Goal: Entertainment & Leisure: Consume media (video, audio)

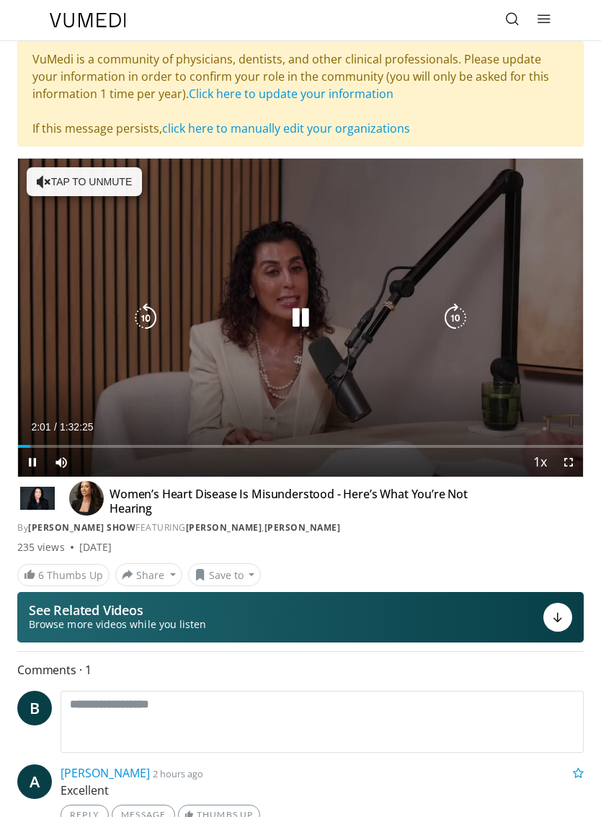
click at [307, 320] on icon "Video Player" at bounding box center [300, 317] width 29 height 29
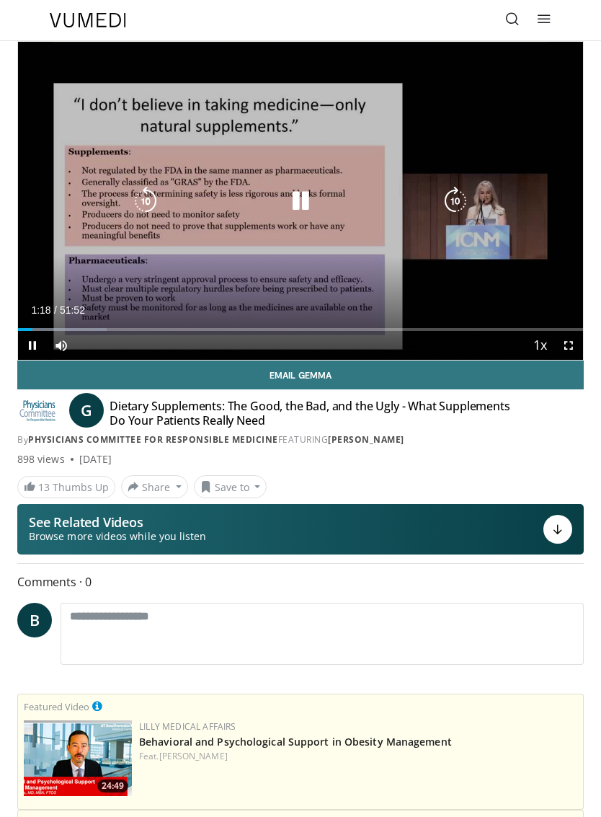
click at [53, 328] on div "Progress Bar" at bounding box center [62, 329] width 89 height 3
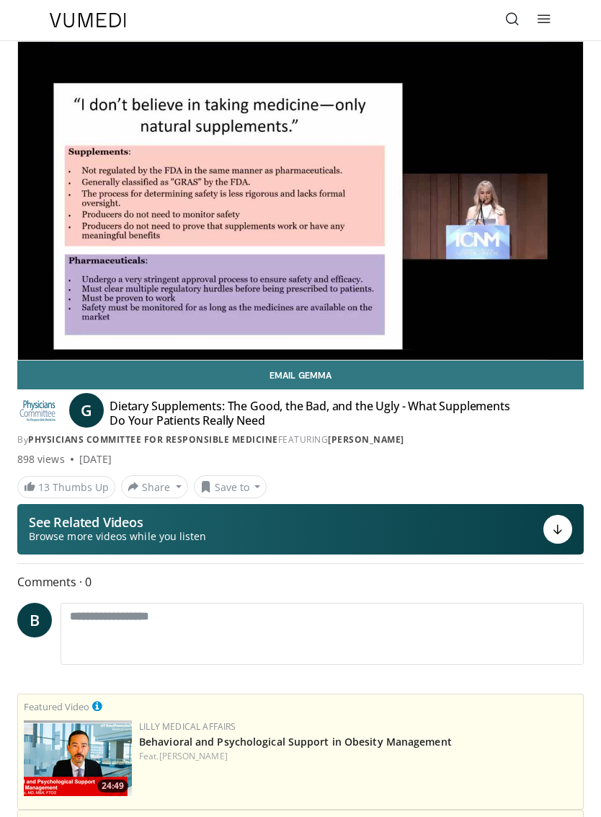
click at [107, 363] on link "Email Gemma" at bounding box center [300, 374] width 567 height 29
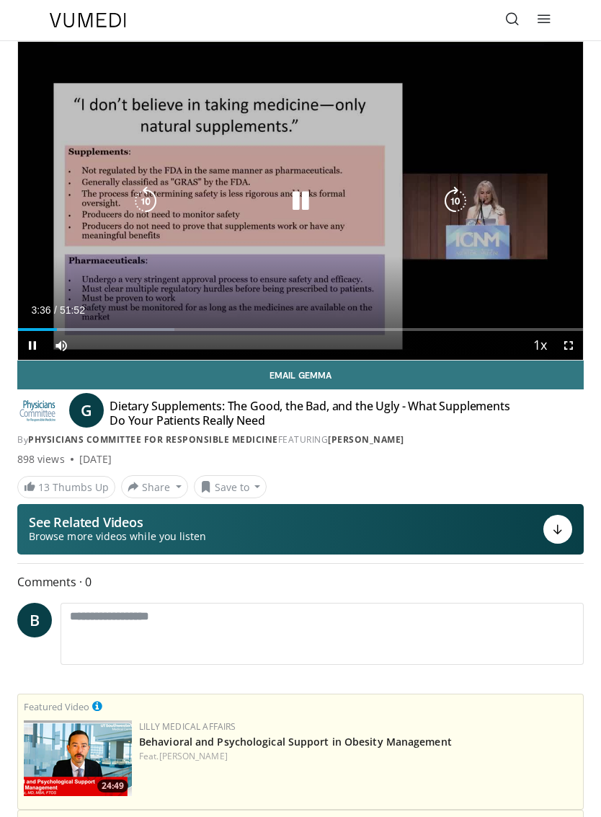
click at [75, 328] on div "Progress Bar" at bounding box center [112, 329] width 123 height 3
click at [88, 328] on div "Progress Bar" at bounding box center [114, 329] width 127 height 3
click at [114, 321] on div "Loaded : 31.81%" at bounding box center [300, 324] width 565 height 14
click at [149, 329] on div "Progress Bar" at bounding box center [155, 329] width 120 height 3
click at [172, 329] on div "Progress Bar" at bounding box center [178, 329] width 122 height 3
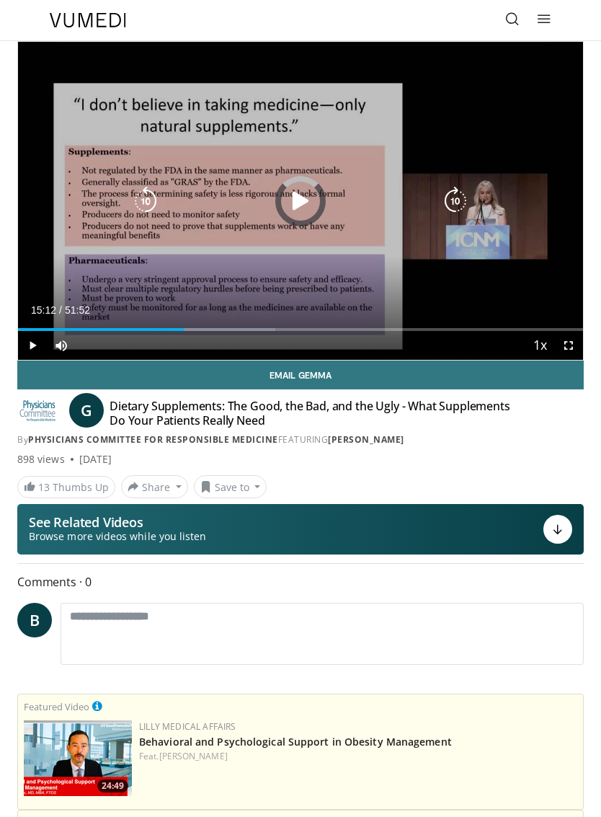
click at [205, 329] on div "Progress Bar" at bounding box center [214, 329] width 123 height 3
click at [241, 329] on div "Progress Bar" at bounding box center [237, 329] width 124 height 3
click at [275, 329] on div "Progress Bar" at bounding box center [268, 329] width 121 height 3
click at [301, 324] on div "Loaded : 61.37%" at bounding box center [300, 324] width 565 height 14
click at [324, 329] on div "Progress Bar" at bounding box center [338, 329] width 121 height 3
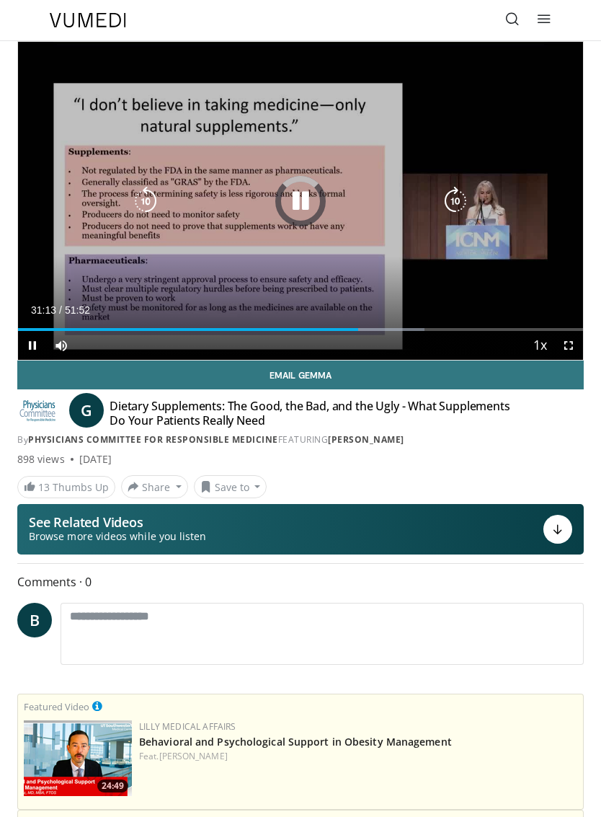
click at [359, 320] on div "Loaded : 71.97%" at bounding box center [300, 324] width 565 height 14
click at [394, 324] on div "Loaded : 75.51%" at bounding box center [300, 324] width 565 height 14
click at [427, 330] on div "Progress Bar" at bounding box center [419, 329] width 124 height 3
click at [479, 328] on div "Progress Bar" at bounding box center [451, 329] width 127 height 3
click at [479, 329] on div "Progress Bar" at bounding box center [249, 329] width 463 height 3
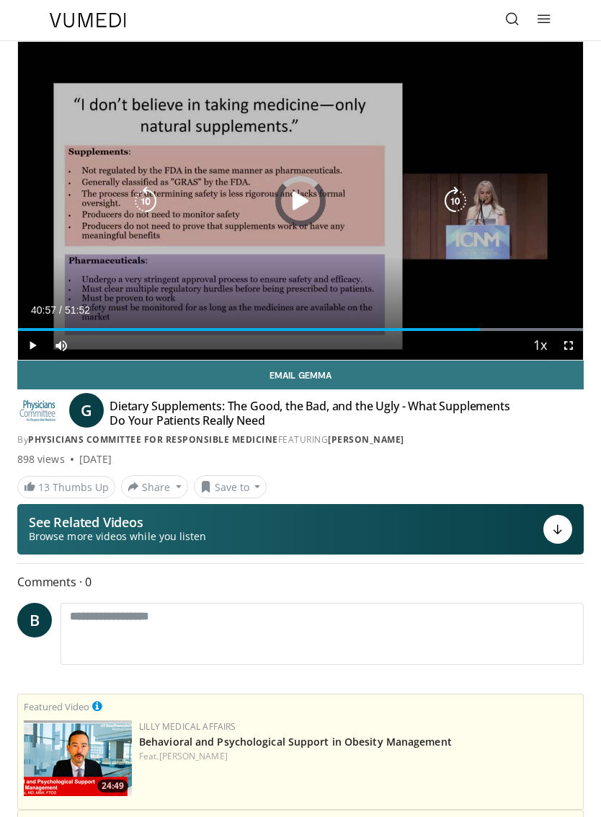
click at [465, 328] on div "Progress Bar" at bounding box center [249, 329] width 462 height 3
click at [505, 329] on div "Progress Bar" at bounding box center [522, 329] width 121 height 3
click at [550, 320] on div "Loaded : 99.99%" at bounding box center [300, 324] width 565 height 14
click at [572, 324] on div "Loaded : 99.99%" at bounding box center [300, 324] width 565 height 14
click at [304, 200] on icon "Video Player" at bounding box center [300, 201] width 29 height 29
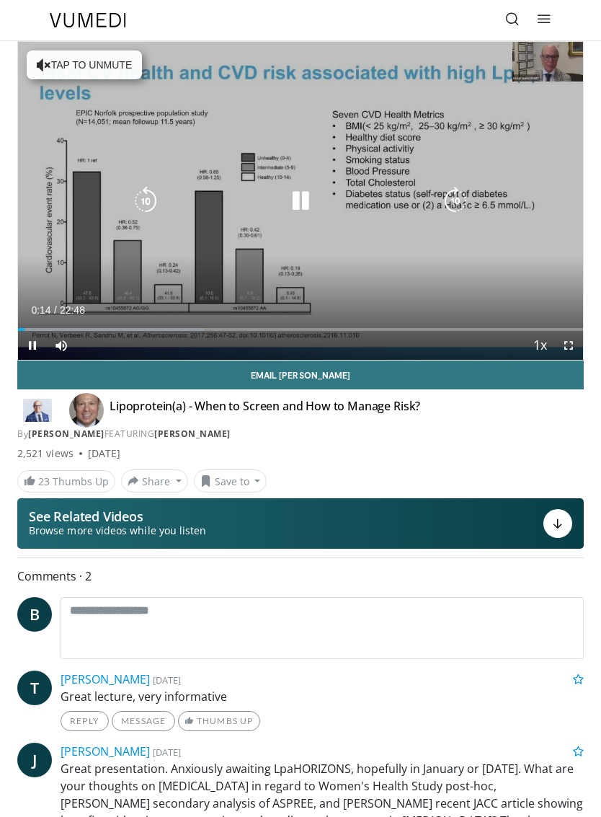
click at [55, 329] on div "Progress Bar" at bounding box center [111, 329] width 186 height 3
click at [104, 329] on div "Progress Bar" at bounding box center [130, 329] width 225 height 3
click at [138, 329] on div "Progress Bar" at bounding box center [173, 329] width 218 height 3
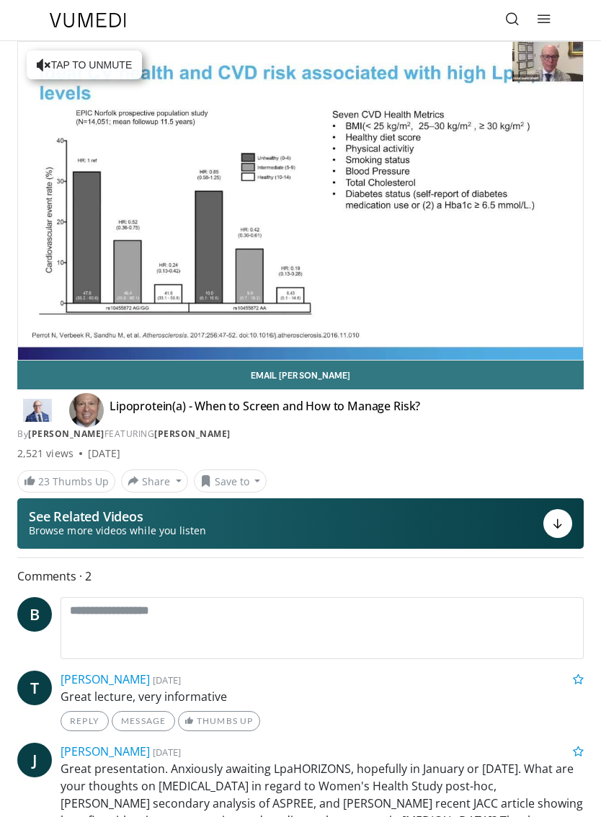
click at [252, 357] on div "Progress Bar" at bounding box center [217, 358] width 214 height 3
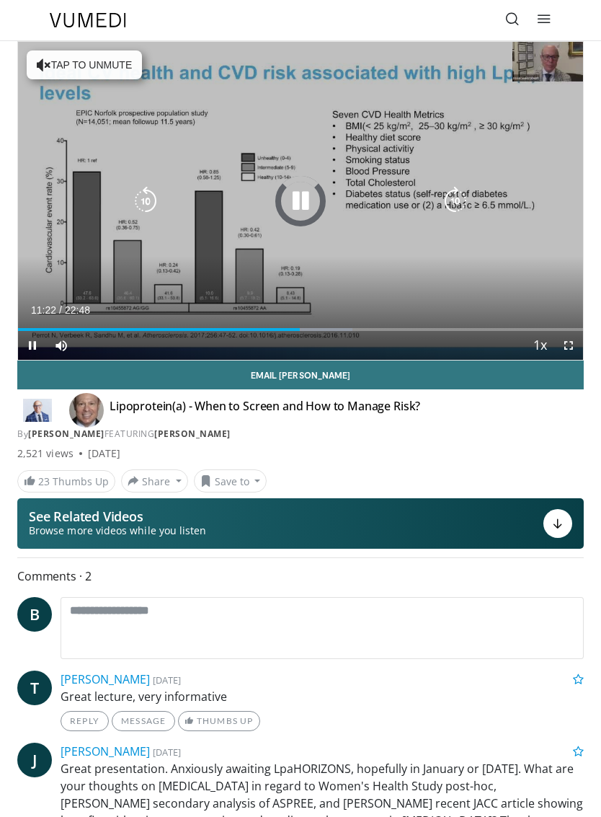
click at [300, 318] on div "Loaded : 59.20%" at bounding box center [300, 324] width 565 height 14
click at [332, 329] on div "Progress Bar" at bounding box center [346, 329] width 211 height 3
click at [367, 328] on div "Progress Bar" at bounding box center [410, 329] width 197 height 3
click at [392, 324] on div "Loaded : 92.77%" at bounding box center [300, 324] width 565 height 14
click at [467, 330] on div "Progress Bar" at bounding box center [465, 329] width 221 height 3
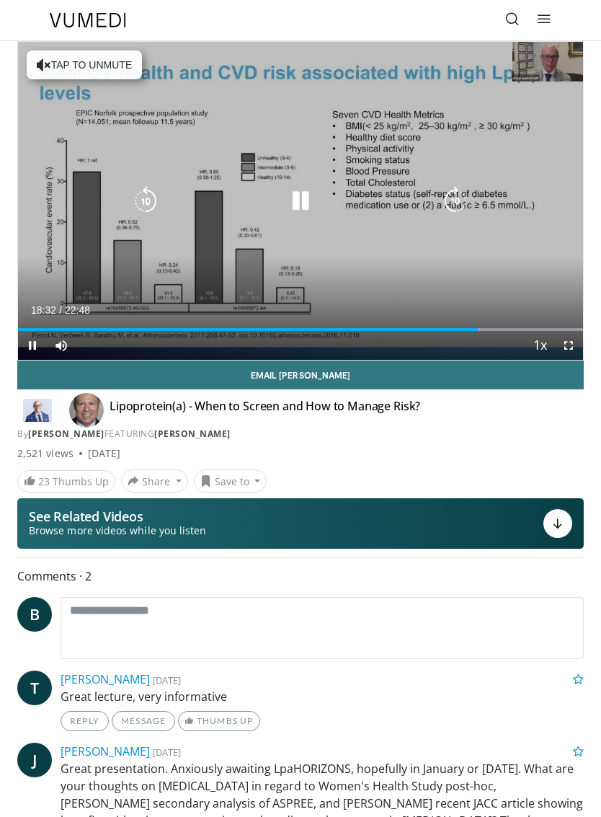
click at [497, 329] on div "Progress Bar" at bounding box center [479, 329] width 207 height 3
click at [526, 325] on div "Loaded : 99.99%" at bounding box center [300, 324] width 565 height 14
click at [309, 203] on icon "Video Player" at bounding box center [300, 201] width 29 height 29
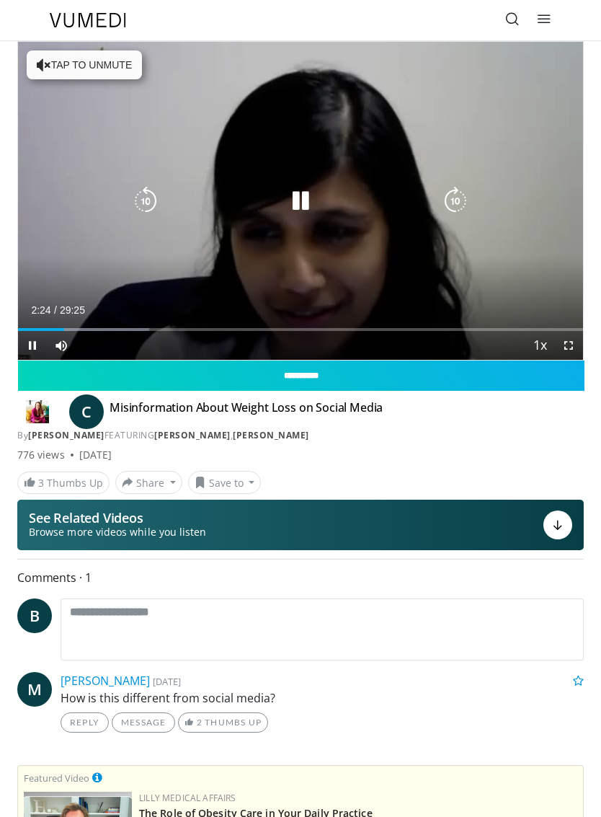
click at [65, 324] on div "Loaded : 23.22%" at bounding box center [300, 324] width 565 height 14
click at [107, 329] on div "Progress Bar" at bounding box center [129, 329] width 195 height 3
click at [301, 213] on icon "Video Player" at bounding box center [300, 201] width 29 height 29
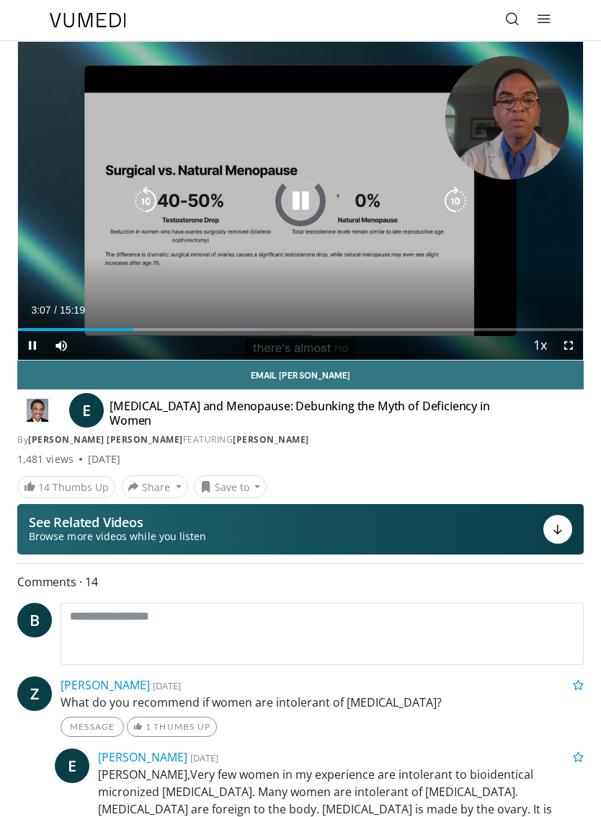
click at [133, 324] on div "Loaded : 42.41%" at bounding box center [300, 324] width 565 height 14
click at [193, 329] on div "Progress Bar" at bounding box center [164, 329] width 272 height 3
click at [230, 329] on div "Progress Bar" at bounding box center [259, 329] width 289 height 3
click at [285, 329] on div "Progress Bar" at bounding box center [338, 329] width 267 height 3
click at [326, 329] on div "Progress Bar" at bounding box center [375, 329] width 269 height 3
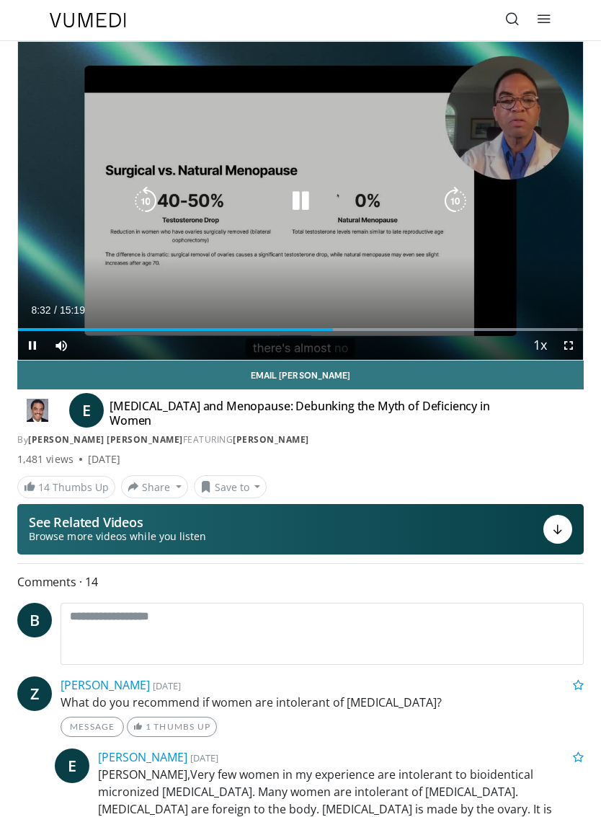
click at [333, 328] on div "Progress Bar" at bounding box center [175, 329] width 315 height 3
click at [403, 325] on div "Loaded : 99.95%" at bounding box center [300, 324] width 565 height 14
click at [458, 321] on div "Loaded : 99.95%" at bounding box center [300, 324] width 565 height 14
click at [301, 203] on icon "Video Player" at bounding box center [300, 201] width 29 height 29
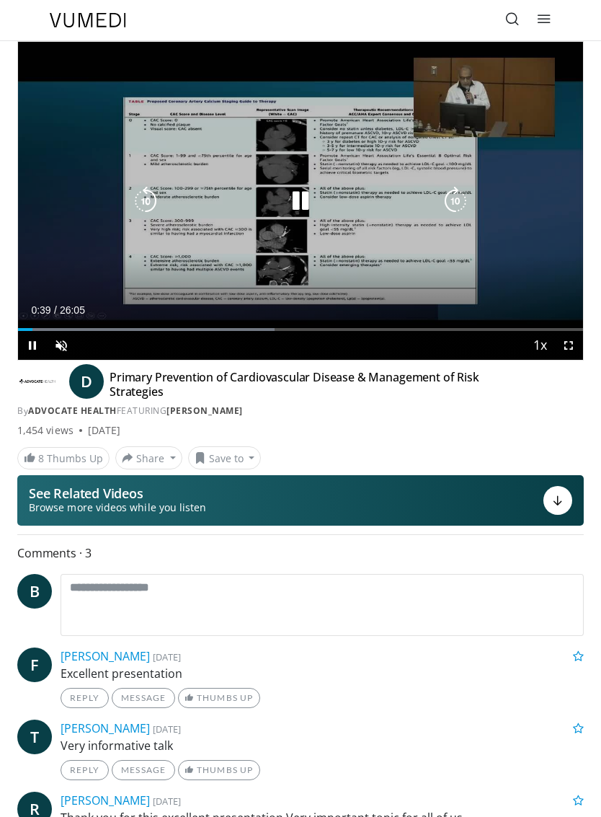
click at [74, 329] on div "Progress Bar" at bounding box center [146, 329] width 257 height 3
click at [107, 329] on div "Progress Bar" at bounding box center [156, 329] width 258 height 3
click at [189, 330] on div "Progress Bar" at bounding box center [196, 329] width 266 height 3
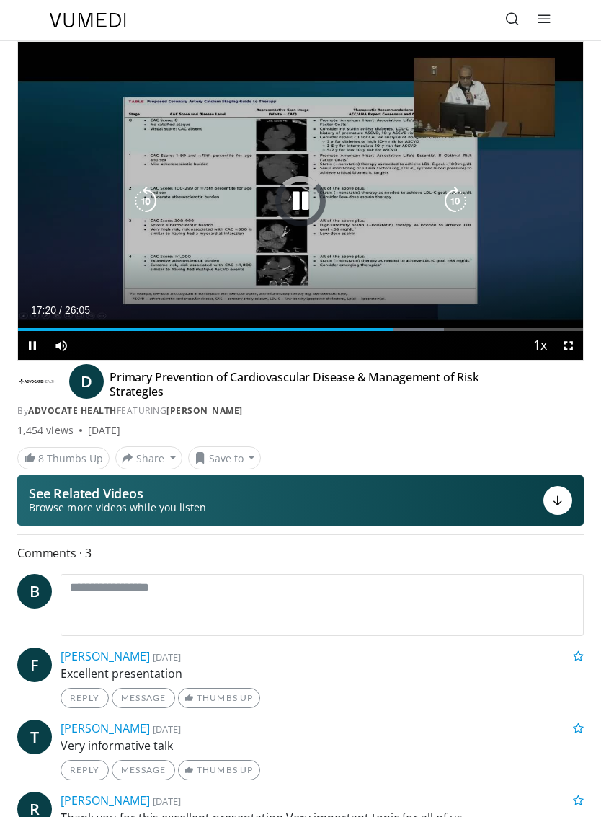
click at [394, 325] on div "Loaded : 75.40%" at bounding box center [300, 324] width 565 height 14
click at [310, 208] on icon "Video Player" at bounding box center [300, 201] width 29 height 29
